Goal: Task Accomplishment & Management: Complete application form

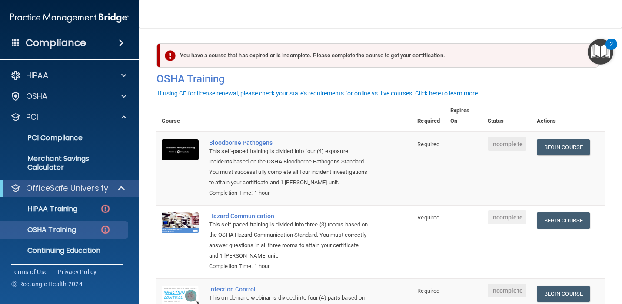
scroll to position [23, 0]
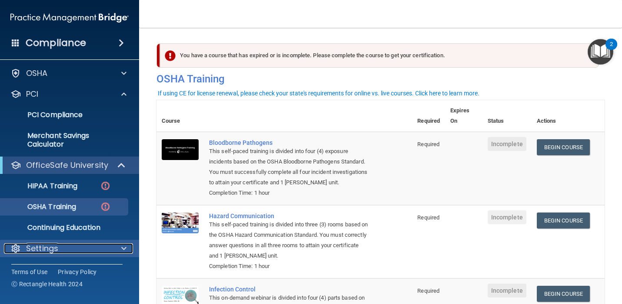
click at [69, 252] on div "Settings" at bounding box center [58, 249] width 108 height 10
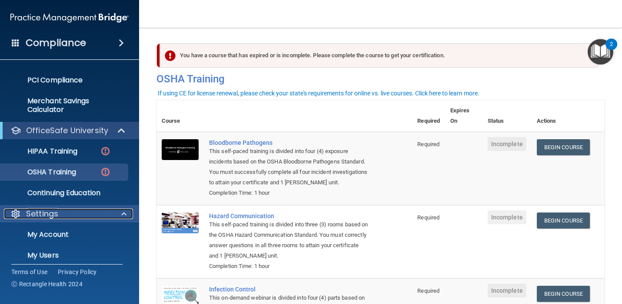
scroll to position [106, 0]
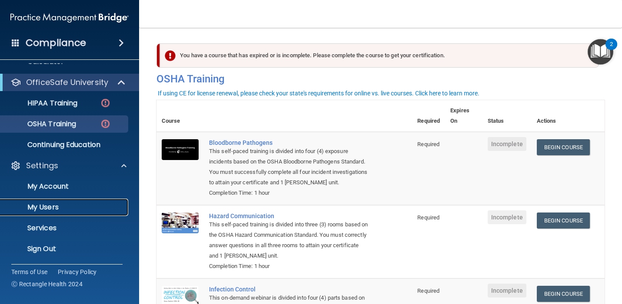
click at [54, 207] on p "My Users" at bounding box center [65, 207] width 119 height 9
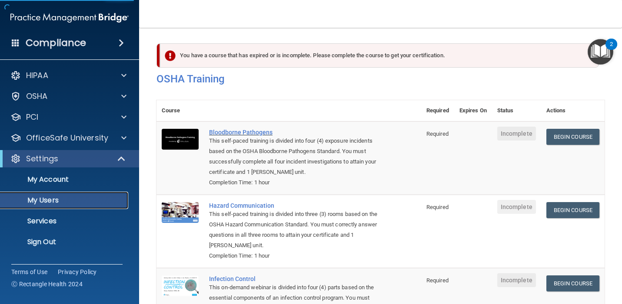
select select "20"
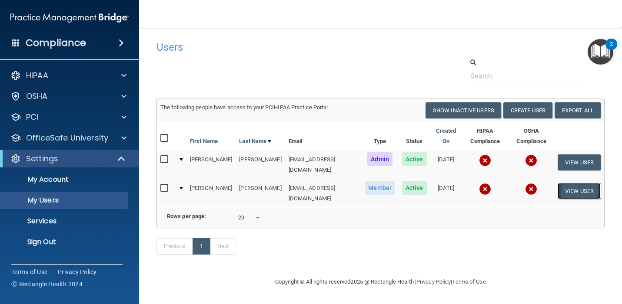
click at [574, 188] on button "View User" at bounding box center [578, 191] width 43 height 16
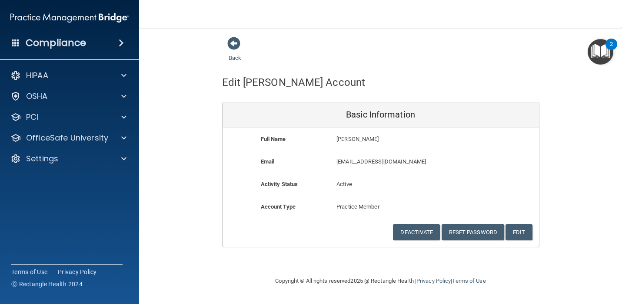
click at [567, 209] on div "Back Edit [PERSON_NAME] Account Basic Information Full Name [PERSON_NAME] [PERS…" at bounding box center [380, 141] width 448 height 211
click at [233, 46] on span at bounding box center [233, 43] width 13 height 13
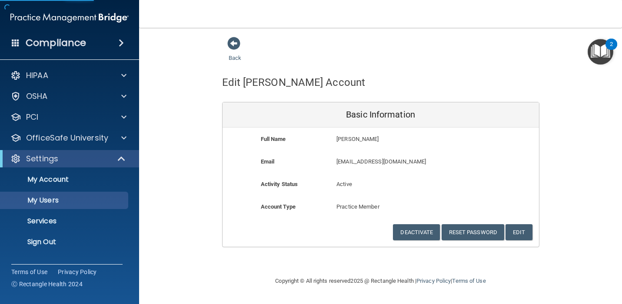
select select "20"
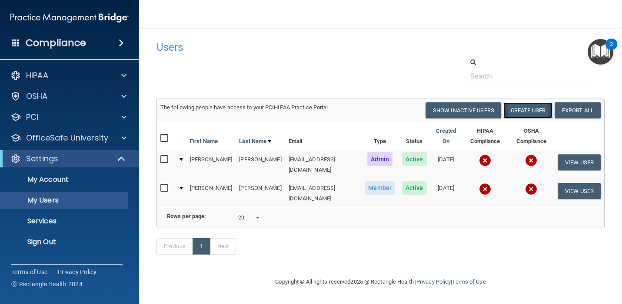
click at [526, 114] on button "Create User" at bounding box center [527, 111] width 49 height 16
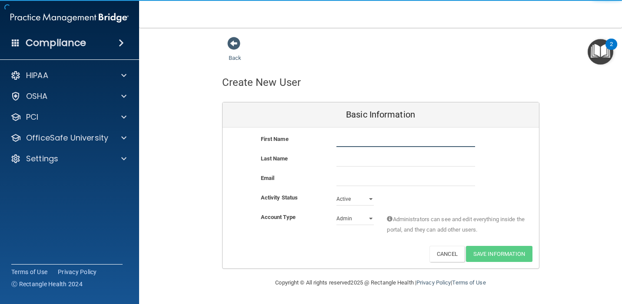
click at [395, 143] on input "text" at bounding box center [405, 140] width 139 height 13
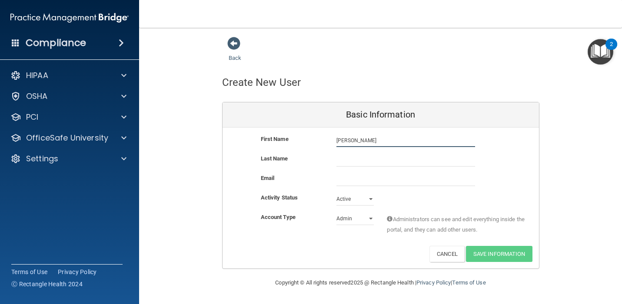
type input "[PERSON_NAME]"
click at [387, 175] on input "email" at bounding box center [405, 179] width 139 height 13
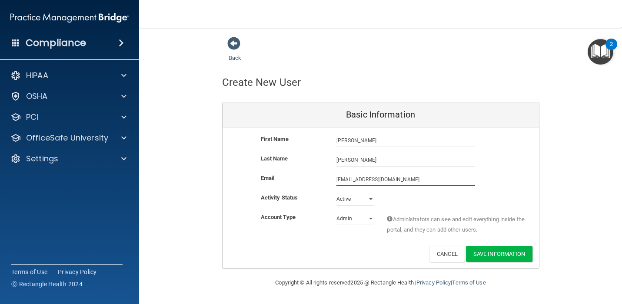
type input "[EMAIL_ADDRESS][DOMAIN_NAME]"
click at [368, 199] on select "Active Inactive" at bounding box center [354, 199] width 37 height 13
click at [336, 193] on select "Active Inactive" at bounding box center [354, 199] width 37 height 13
click at [366, 215] on select "Admin Member" at bounding box center [354, 218] width 37 height 13
select select "practice_member"
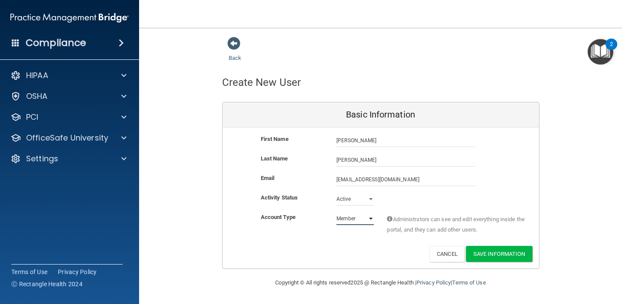
click at [336, 212] on select "Admin Member" at bounding box center [354, 218] width 37 height 13
click at [480, 255] on button "Save Information" at bounding box center [499, 254] width 66 height 16
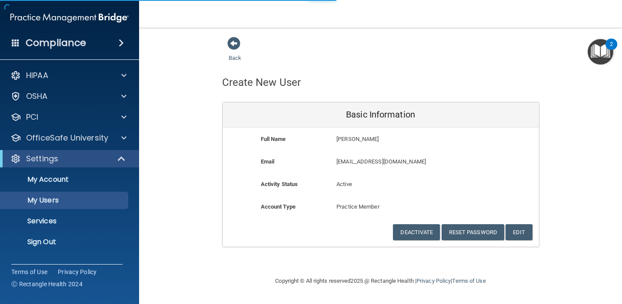
select select "20"
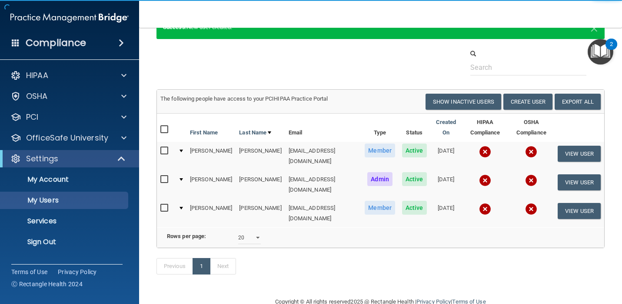
scroll to position [44, 0]
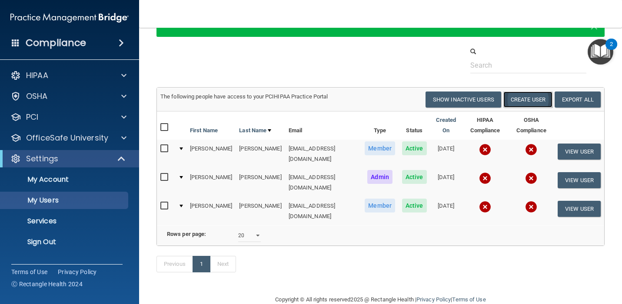
click at [540, 98] on button "Create User" at bounding box center [527, 100] width 49 height 16
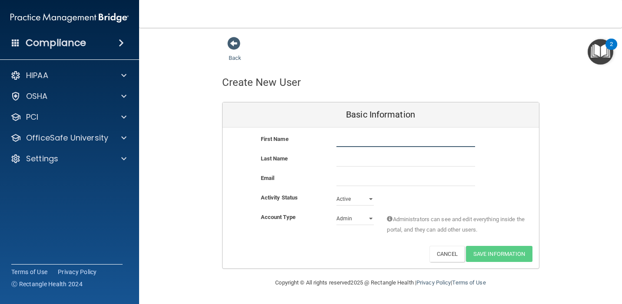
click at [375, 140] on input "text" at bounding box center [405, 140] width 139 height 13
type input "[PERSON_NAME]"
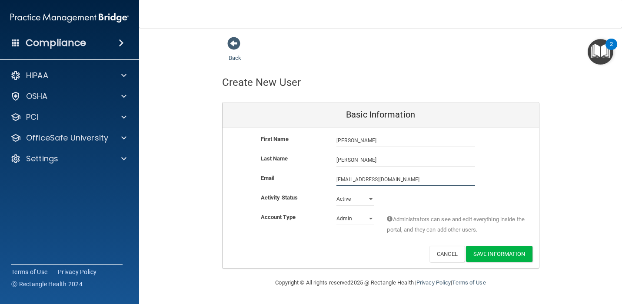
type input "[EMAIL_ADDRESS][DOMAIN_NAME]"
click at [357, 224] on select "Admin Member" at bounding box center [354, 218] width 37 height 13
select select "practice_member"
click at [336, 212] on select "Admin Member" at bounding box center [354, 218] width 37 height 13
click at [493, 256] on button "Save Information" at bounding box center [499, 254] width 66 height 16
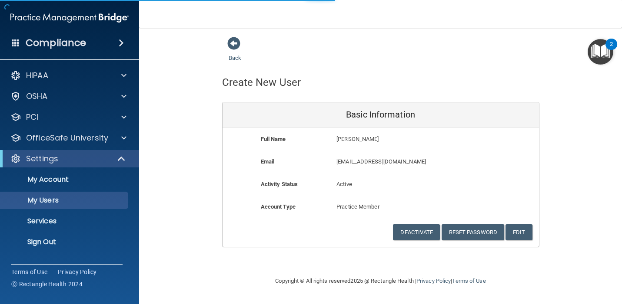
select select "20"
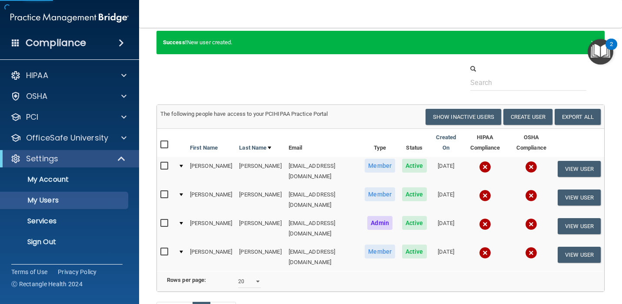
scroll to position [75, 0]
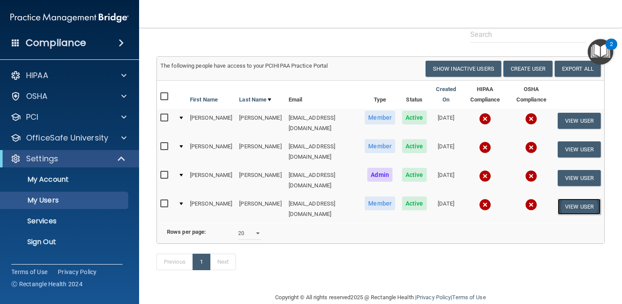
click at [573, 200] on button "View User" at bounding box center [578, 207] width 43 height 16
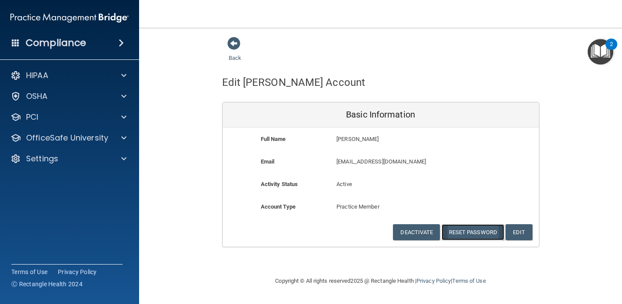
click at [473, 231] on button "Reset Password" at bounding box center [472, 233] width 63 height 16
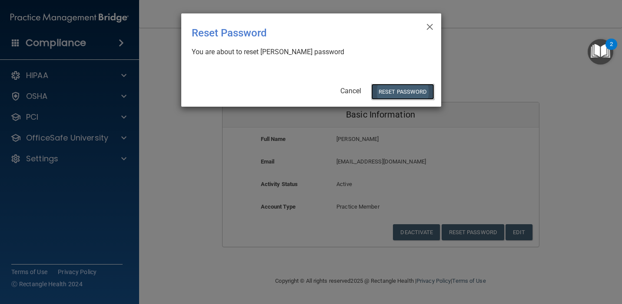
click at [408, 91] on button "Reset Password" at bounding box center [402, 92] width 63 height 16
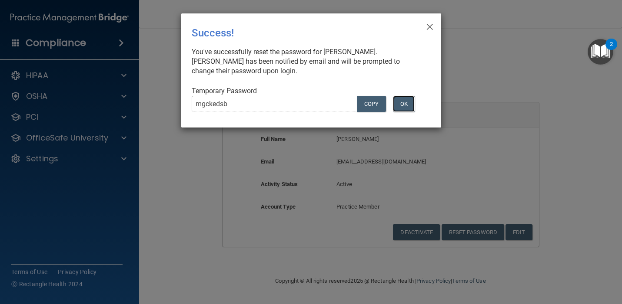
click at [405, 106] on button "OK" at bounding box center [404, 104] width 22 height 16
